Goal: Task Accomplishment & Management: Manage account settings

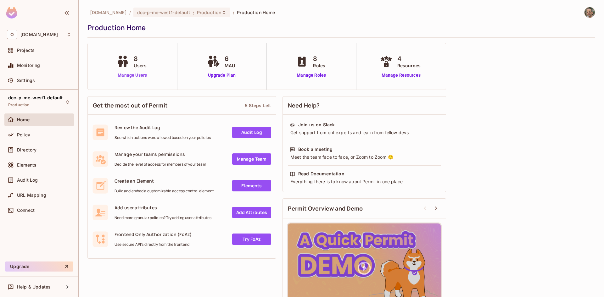
click at [140, 75] on link "Manage Users" at bounding box center [132, 75] width 35 height 7
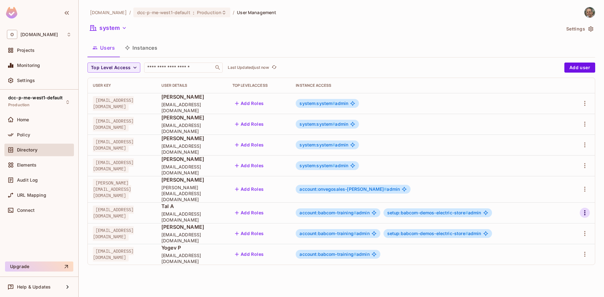
click at [584, 210] on icon "button" at bounding box center [584, 212] width 1 height 5
click at [558, 223] on li "Edit" at bounding box center [557, 222] width 56 height 14
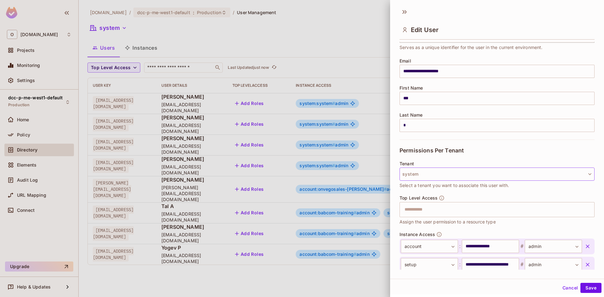
scroll to position [74, 0]
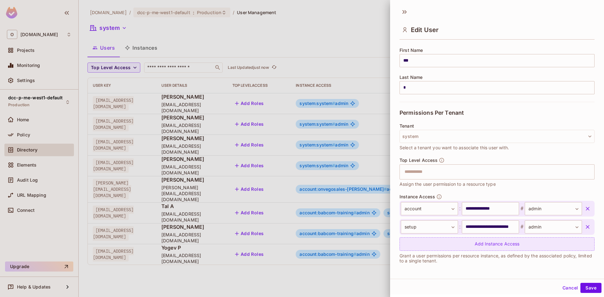
click at [445, 245] on div "Add Instance Access" at bounding box center [496, 244] width 195 height 14
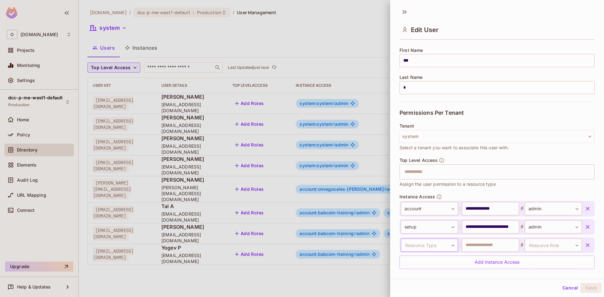
click at [444, 245] on body "O [DOMAIN_NAME] Projects Monitoring Settings dcc-p-me-west1-default Production …" at bounding box center [302, 148] width 604 height 297
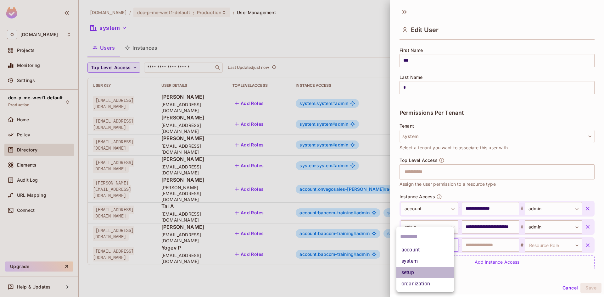
click at [420, 276] on li "setup" at bounding box center [425, 272] width 58 height 11
